Goal: Information Seeking & Learning: Find specific fact

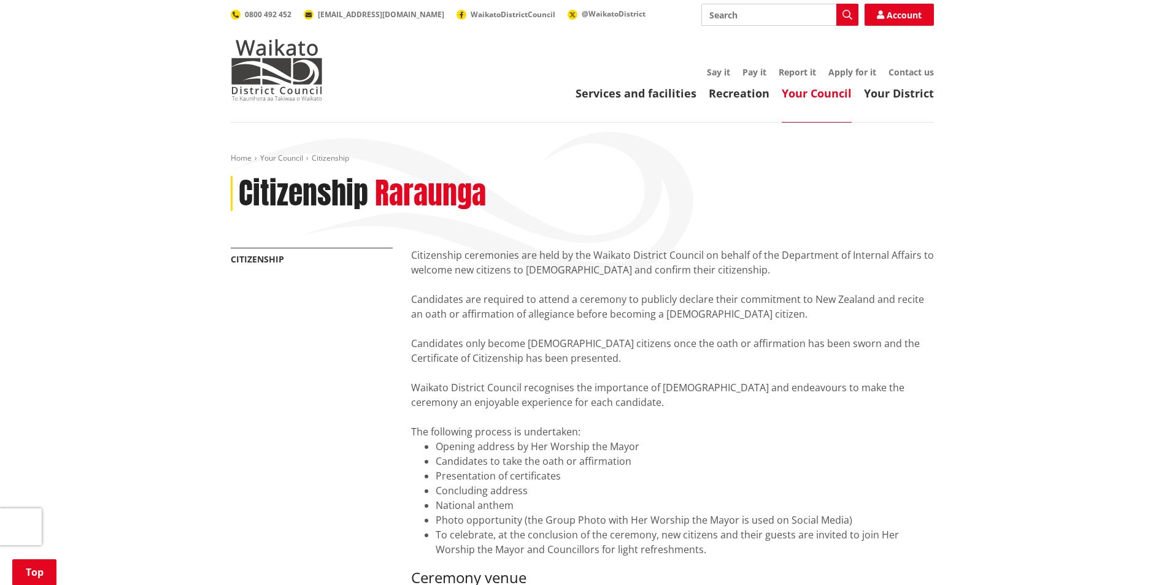
scroll to position [308, 0]
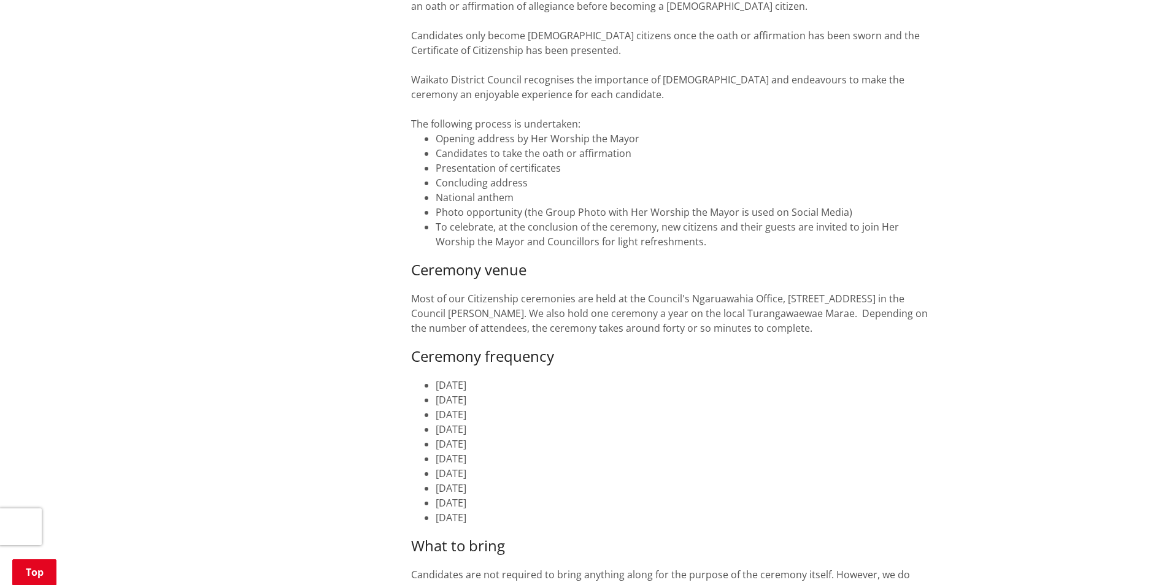
click at [921, 323] on p "Most of our Citizenship ceremonies are held at the Council's Ngaruawahia Office…" at bounding box center [672, 314] width 523 height 44
drag, startPoint x: 431, startPoint y: 489, endPoint x: 566, endPoint y: 501, distance: 135.0
click at [566, 501] on ul "[DATE] [DATE] [DATE] [DATE] [DATE] [DATE] [DATE] [DATE] [DATE] [DATE]" at bounding box center [672, 451] width 523 height 147
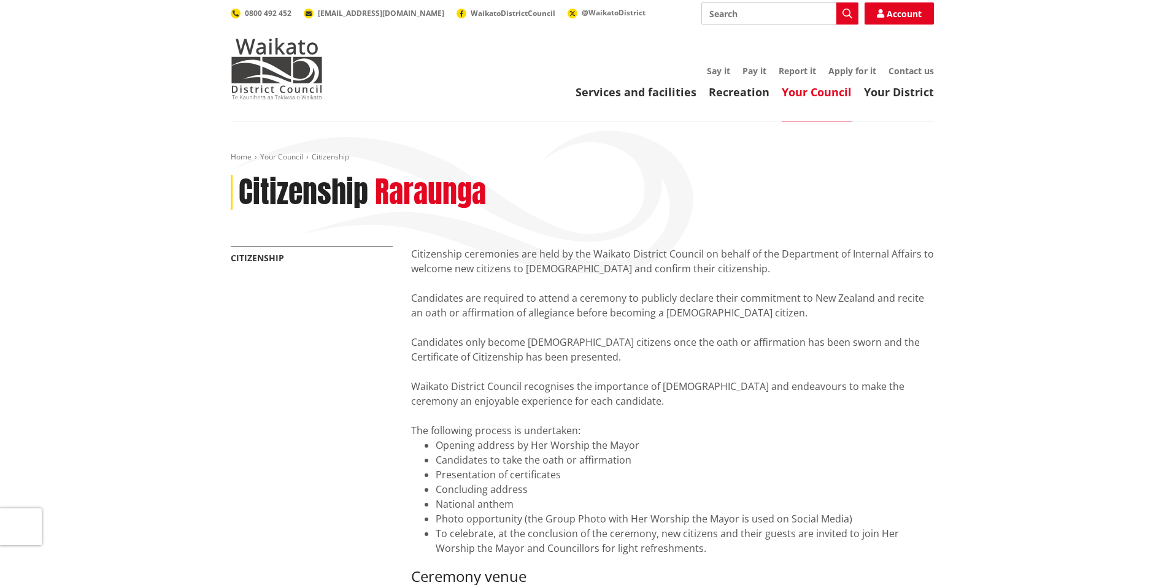
scroll to position [0, 0]
click at [912, 72] on link "Contact us" at bounding box center [911, 72] width 45 height 12
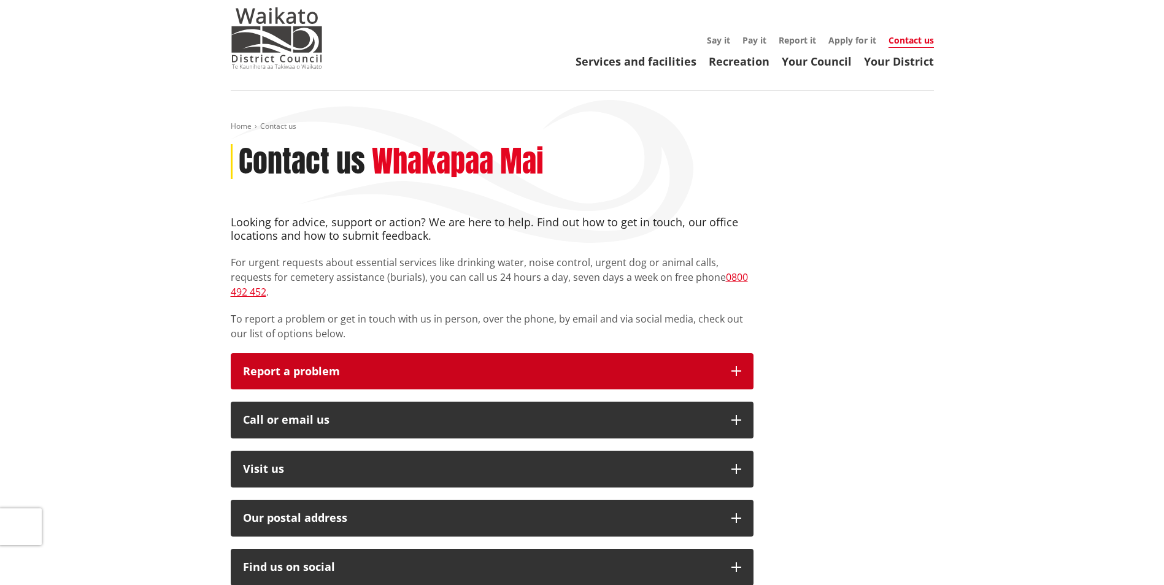
scroll to position [61, 0]
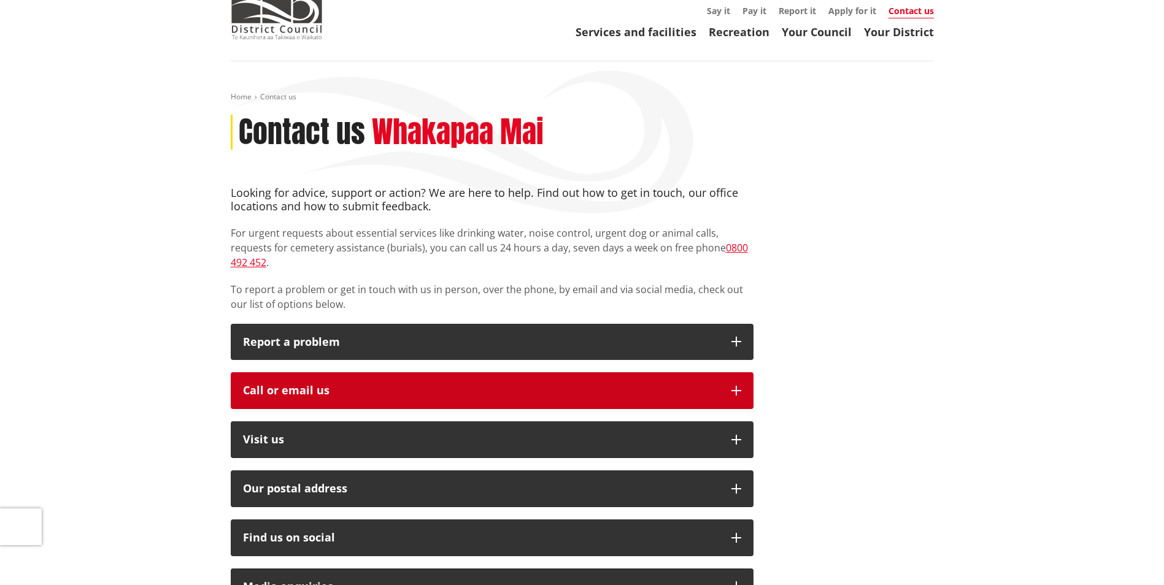
click at [413, 385] on div "Call or email us" at bounding box center [481, 391] width 476 height 12
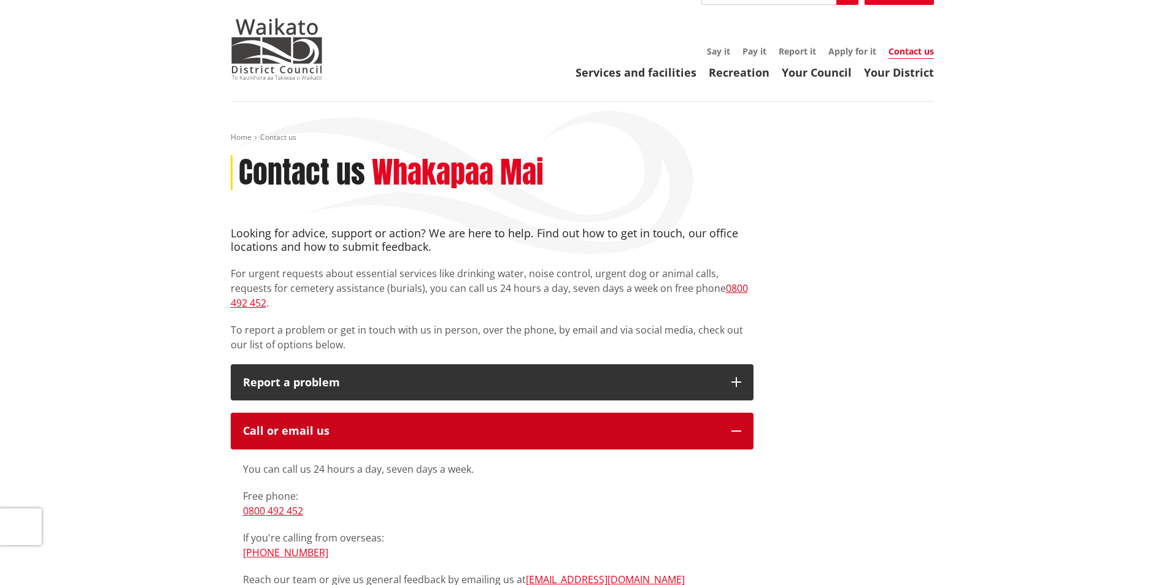
scroll to position [0, 0]
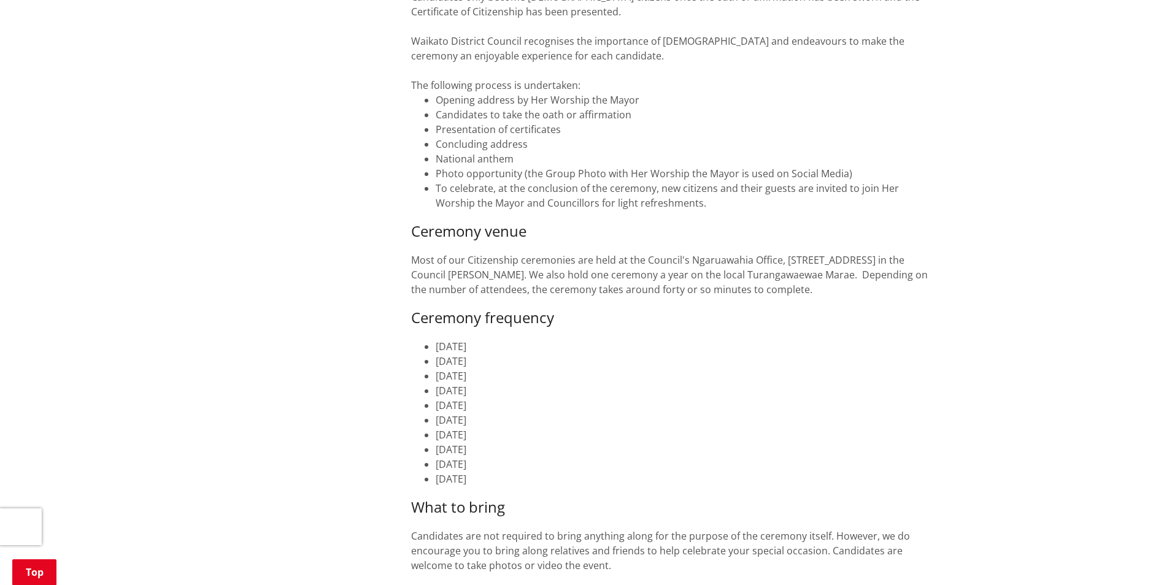
scroll to position [368, 0]
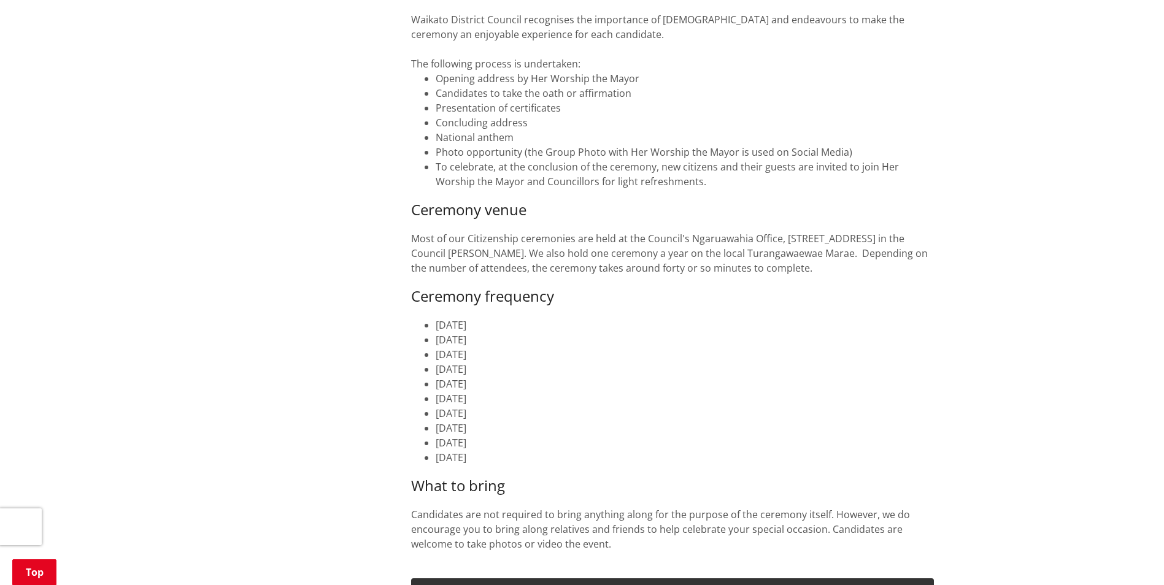
drag, startPoint x: 528, startPoint y: 460, endPoint x: 406, endPoint y: 319, distance: 187.5
click at [406, 319] on div "Citizenship ceremonies are held by the Waikato District Council on behalf of th…" at bounding box center [672, 390] width 541 height 1020
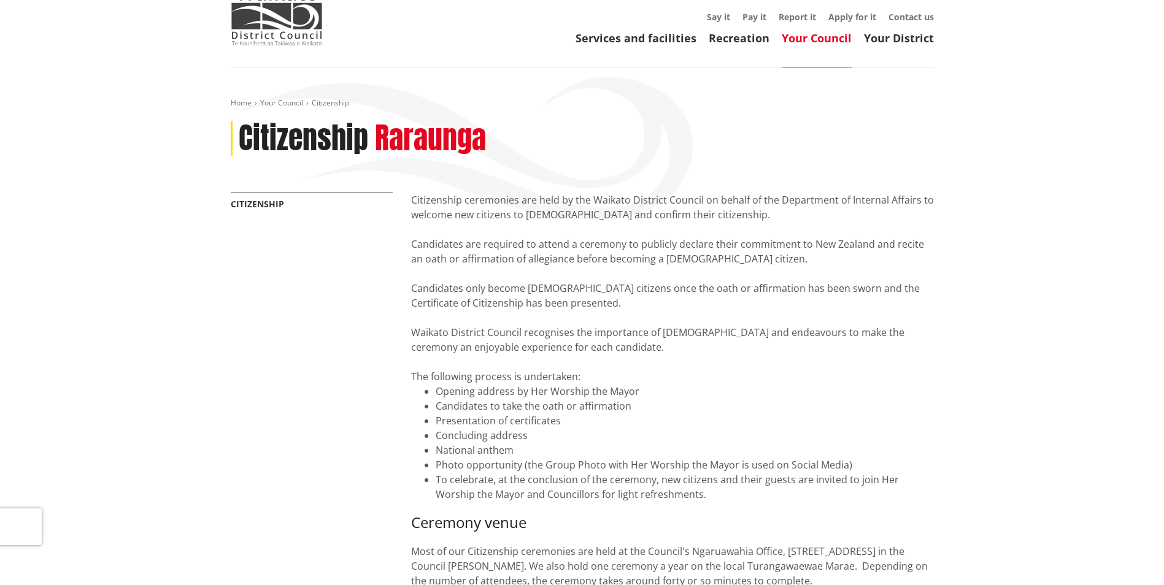
scroll to position [61, 0]
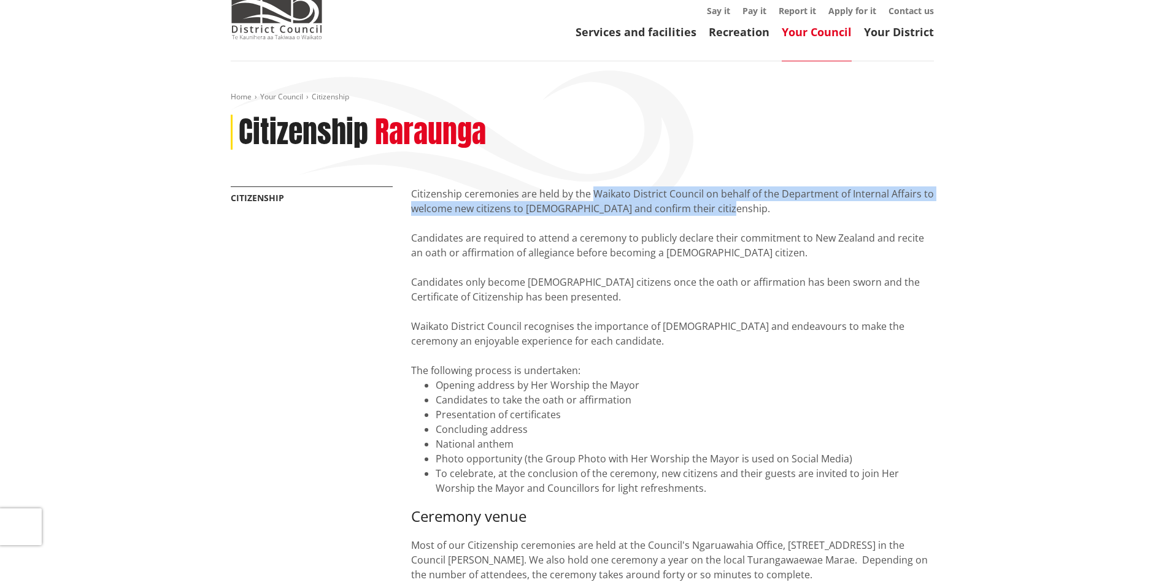
drag, startPoint x: 744, startPoint y: 210, endPoint x: 594, endPoint y: 195, distance: 151.1
click at [594, 195] on div "Citizenship ceremonies are held by the Waikato District Council on behalf of th…" at bounding box center [672, 530] width 523 height 686
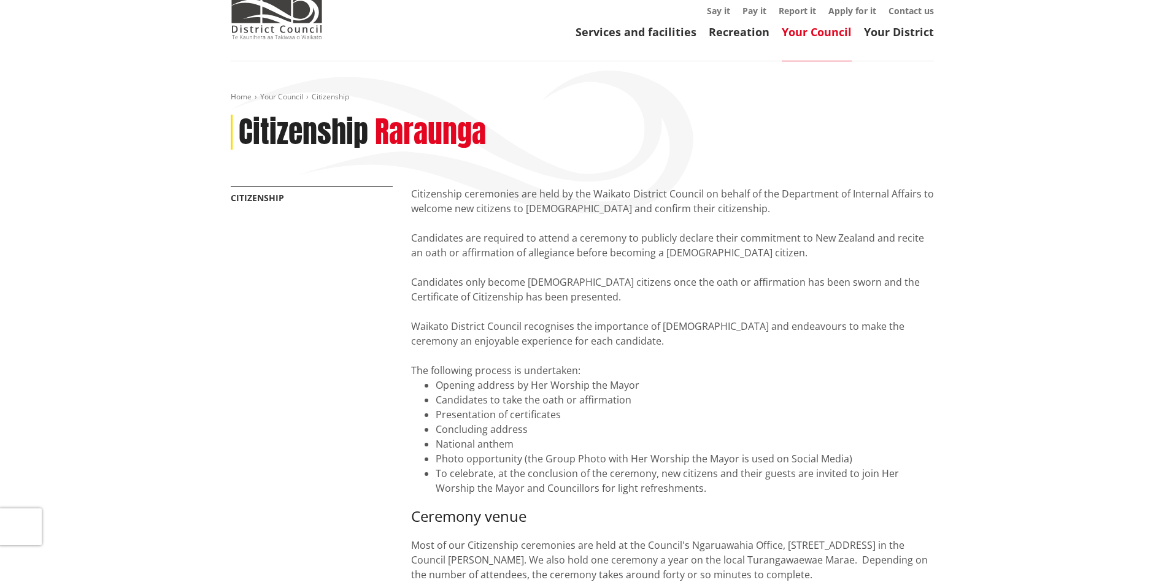
drag, startPoint x: 594, startPoint y: 195, endPoint x: 808, endPoint y: 254, distance: 221.6
click at [808, 254] on div "Citizenship ceremonies are held by the Waikato District Council on behalf of th…" at bounding box center [672, 530] width 523 height 686
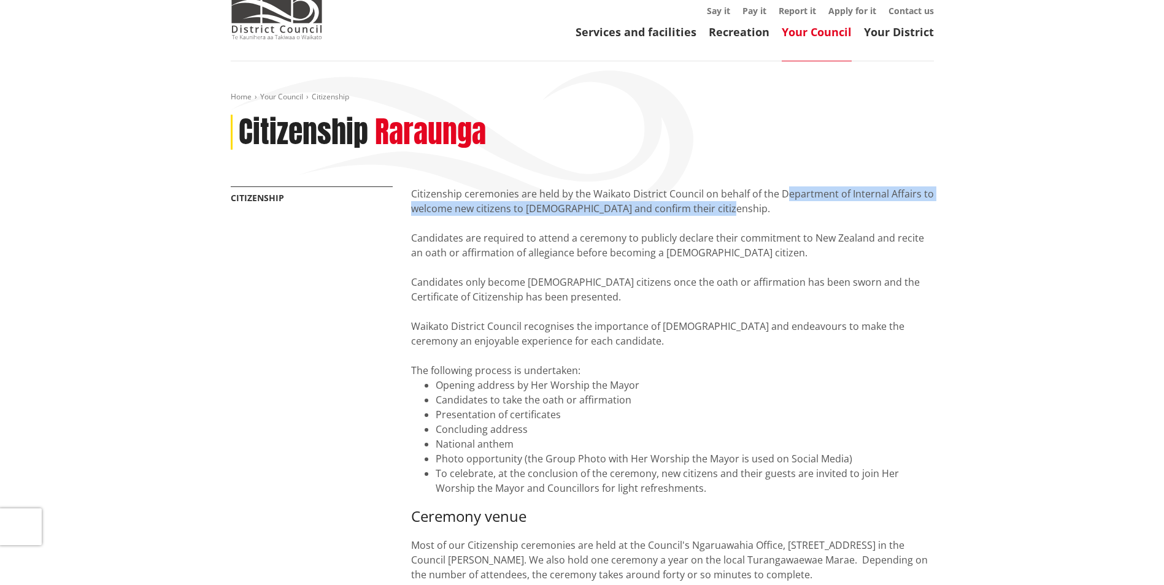
drag, startPoint x: 782, startPoint y: 188, endPoint x: 777, endPoint y: 209, distance: 21.0
click at [777, 209] on div "Citizenship ceremonies are held by the Waikato District Council on behalf of th…" at bounding box center [672, 530] width 523 height 686
drag, startPoint x: 562, startPoint y: 295, endPoint x: 677, endPoint y: 340, distance: 123.2
click at [677, 340] on div "Citizenship ceremonies are held by the Waikato District Council on behalf of th…" at bounding box center [672, 530] width 523 height 686
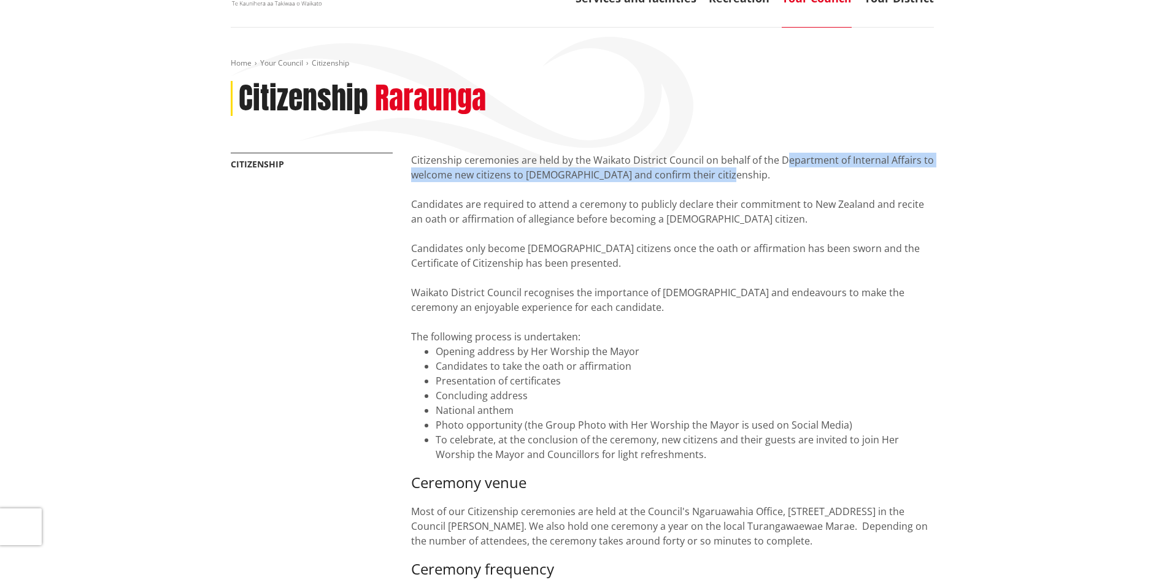
scroll to position [123, 0]
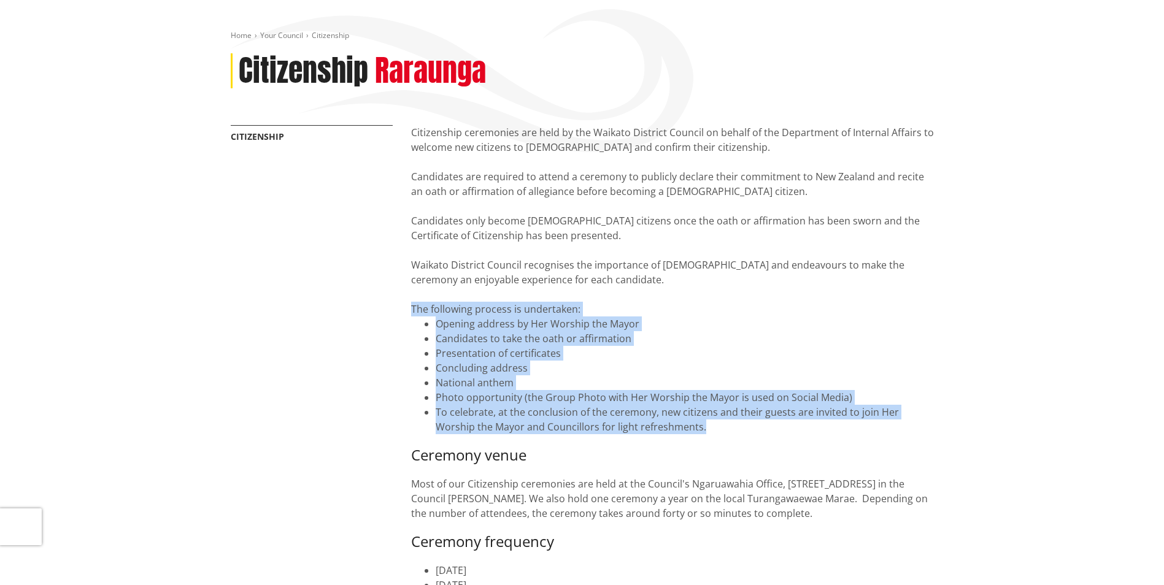
drag, startPoint x: 683, startPoint y: 430, endPoint x: 412, endPoint y: 314, distance: 294.5
click at [412, 314] on div "Citizenship ceremonies are held by the Waikato District Council on behalf of th…" at bounding box center [672, 468] width 523 height 686
drag, startPoint x: 412, startPoint y: 314, endPoint x: 497, endPoint y: 346, distance: 90.5
click at [497, 346] on li "Presentation of certificates" at bounding box center [685, 353] width 498 height 15
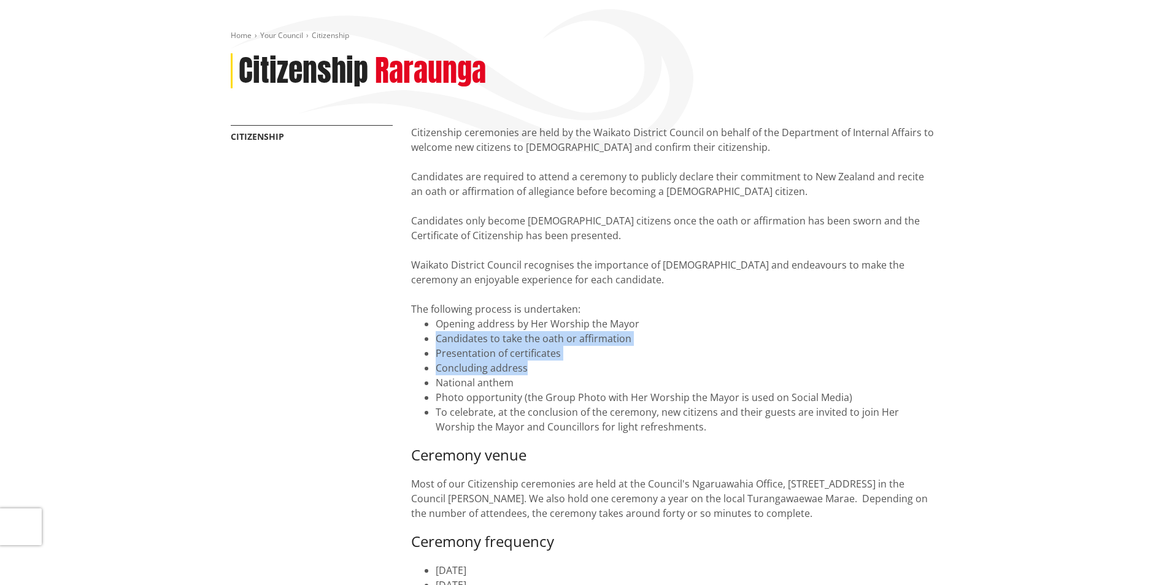
drag, startPoint x: 435, startPoint y: 337, endPoint x: 611, endPoint y: 361, distance: 177.8
click at [611, 361] on ul "Opening address by Her Worship the Mayor Candidates to take the oath or affirma…" at bounding box center [672, 376] width 523 height 118
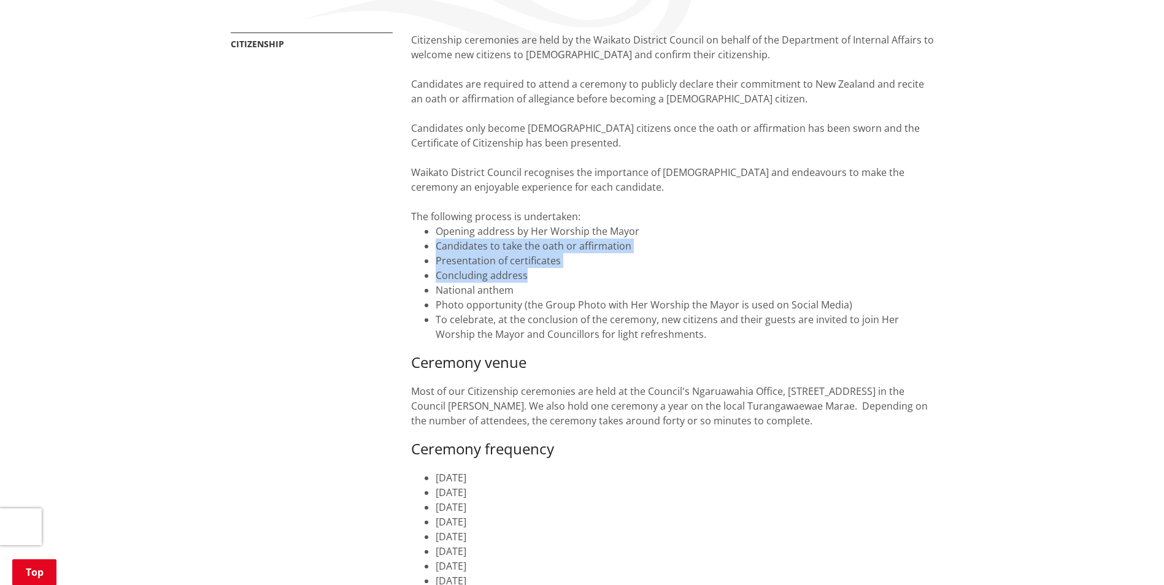
scroll to position [245, 0]
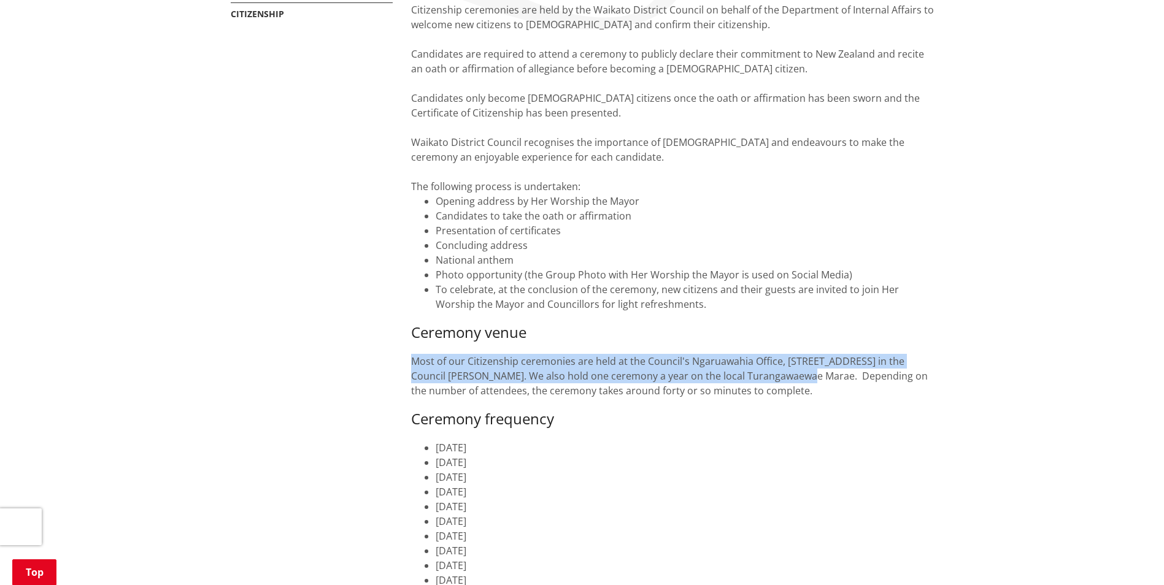
drag, startPoint x: 410, startPoint y: 362, endPoint x: 821, endPoint y: 373, distance: 410.7
click at [821, 373] on div "Citizenship ceremonies are held by the Waikato District Council on behalf of th…" at bounding box center [672, 512] width 541 height 1020
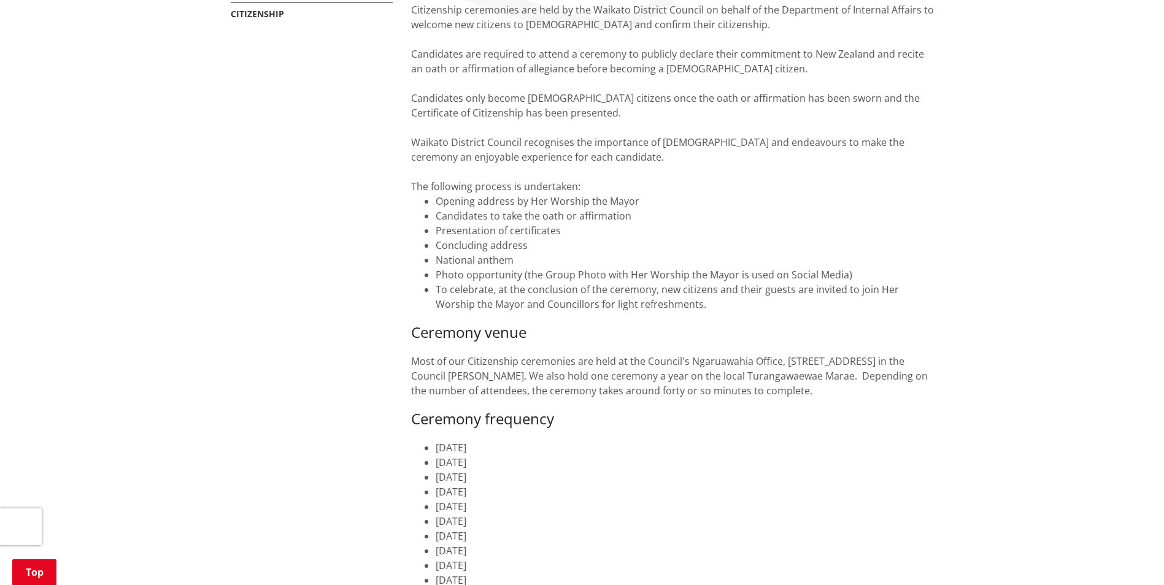
drag, startPoint x: 821, startPoint y: 373, endPoint x: 875, endPoint y: 403, distance: 62.1
click at [872, 405] on div "Citizenship ceremonies are held by the Waikato District Council on behalf of th…" at bounding box center [672, 345] width 523 height 686
drag, startPoint x: 782, startPoint y: 360, endPoint x: 481, endPoint y: 379, distance: 301.9
click at [481, 379] on p "Most of our Citizenship ceremonies are held at the Council's Ngaruawahia Office…" at bounding box center [672, 376] width 523 height 44
copy p "15 Galileo Street, Ngaaruawaahia"
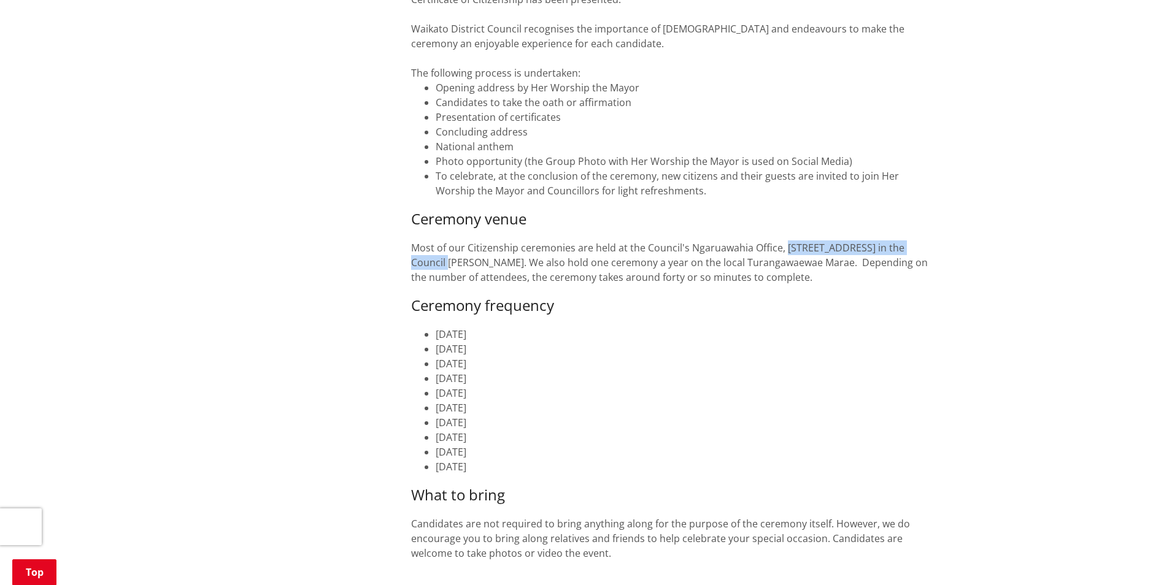
scroll to position [368, 0]
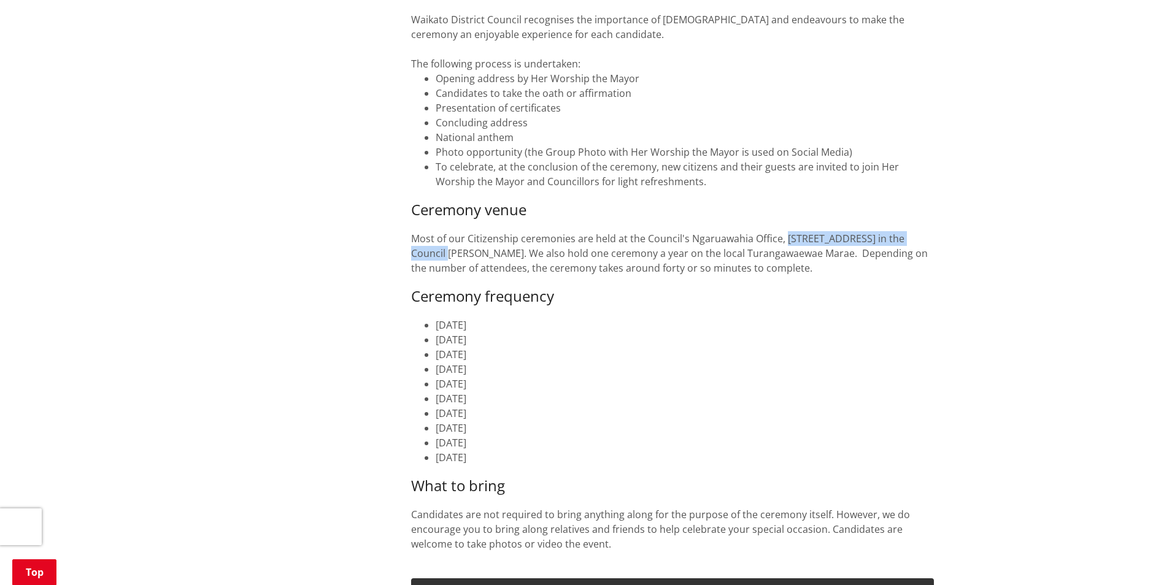
drag, startPoint x: 436, startPoint y: 325, endPoint x: 524, endPoint y: 320, distance: 87.9
click at [524, 320] on li "[DATE]" at bounding box center [685, 325] width 498 height 15
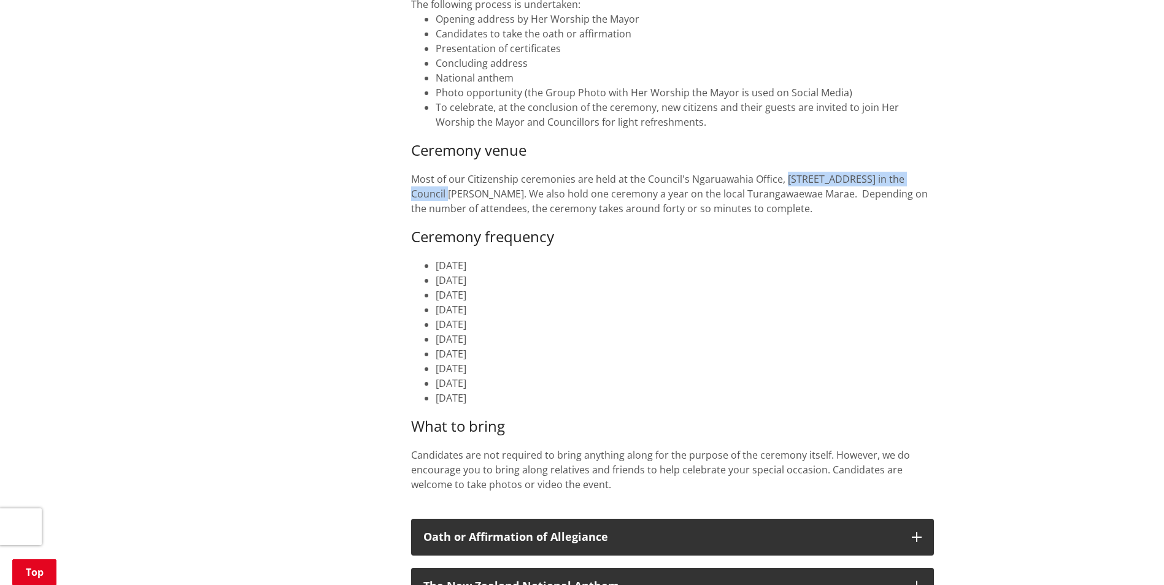
scroll to position [430, 0]
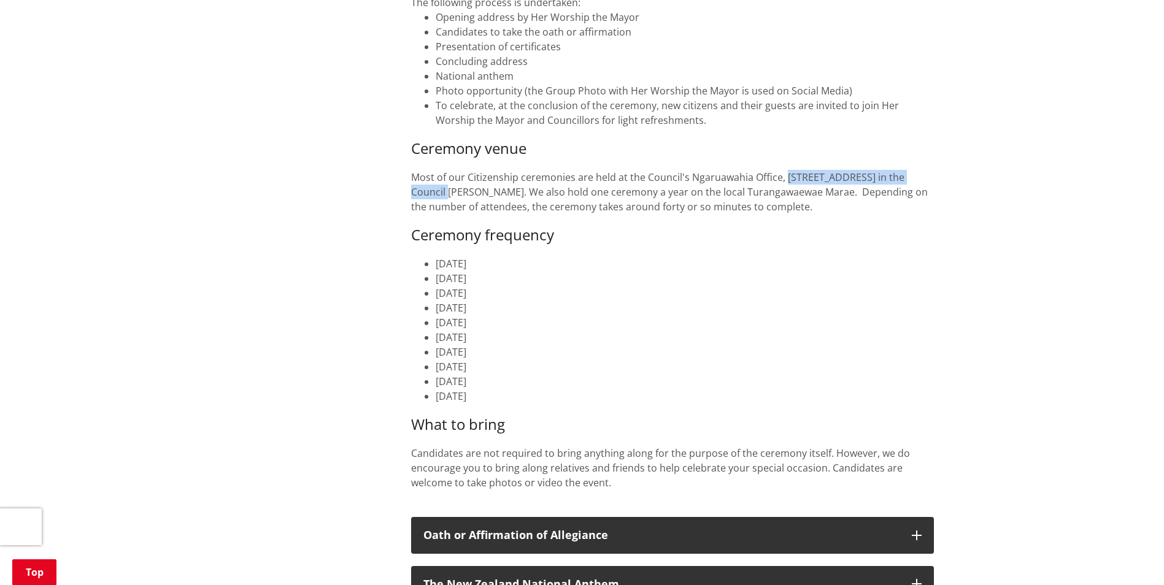
drag, startPoint x: 536, startPoint y: 368, endPoint x: 435, endPoint y: 373, distance: 100.8
click at [436, 373] on li "[DATE]" at bounding box center [685, 367] width 498 height 15
drag, startPoint x: 435, startPoint y: 373, endPoint x: 541, endPoint y: 335, distance: 112.8
click at [541, 335] on li "[DATE]" at bounding box center [685, 337] width 498 height 15
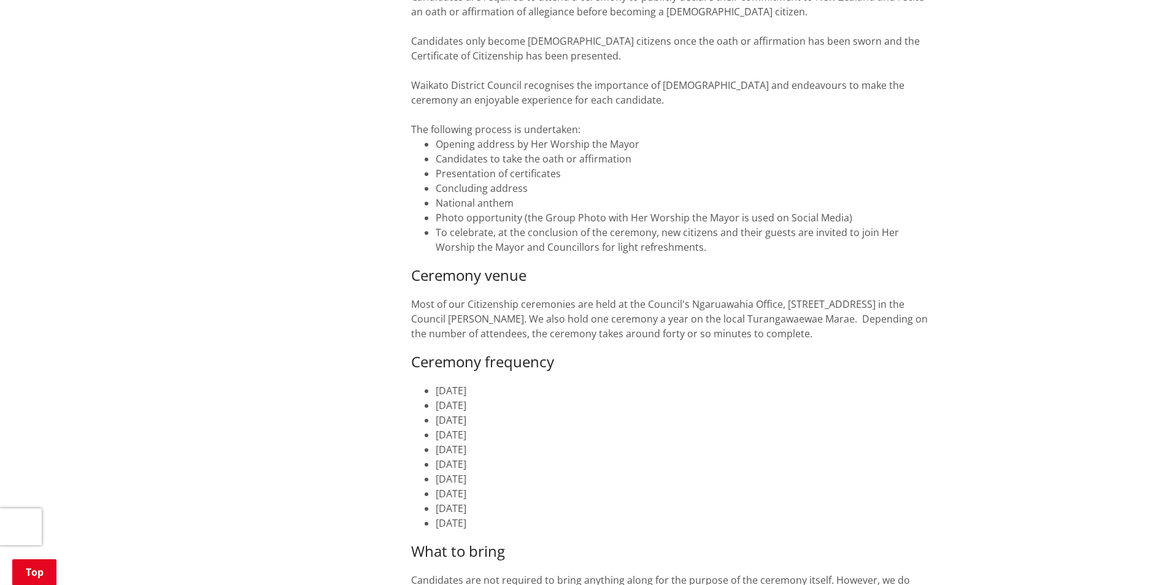
scroll to position [307, 0]
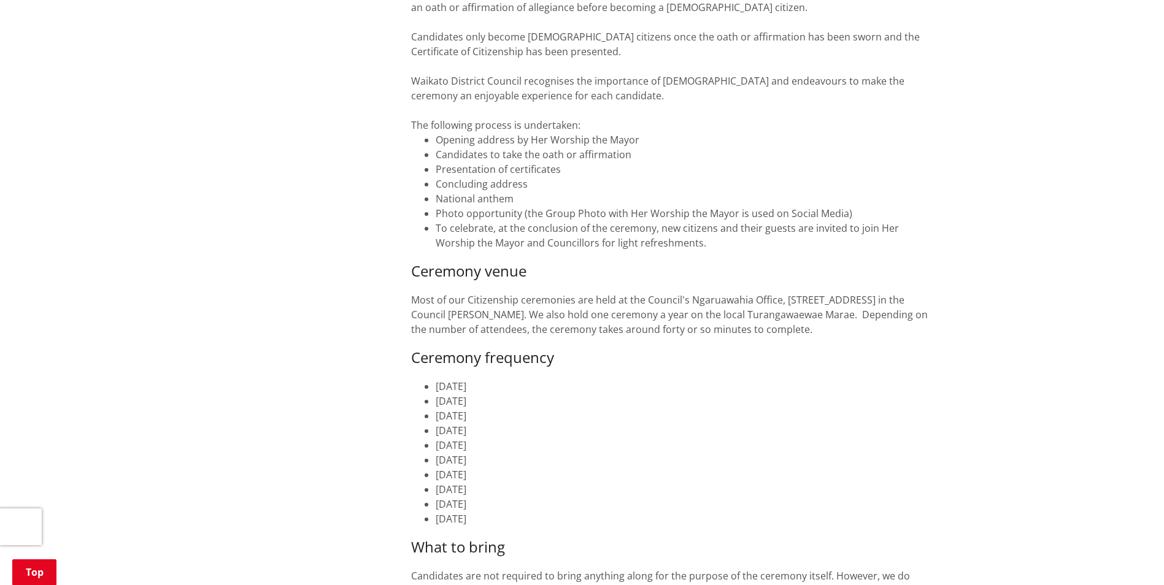
drag, startPoint x: 436, startPoint y: 489, endPoint x: 574, endPoint y: 491, distance: 138.1
click at [574, 491] on li "[DATE]" at bounding box center [685, 489] width 498 height 15
